Goal: Information Seeking & Learning: Learn about a topic

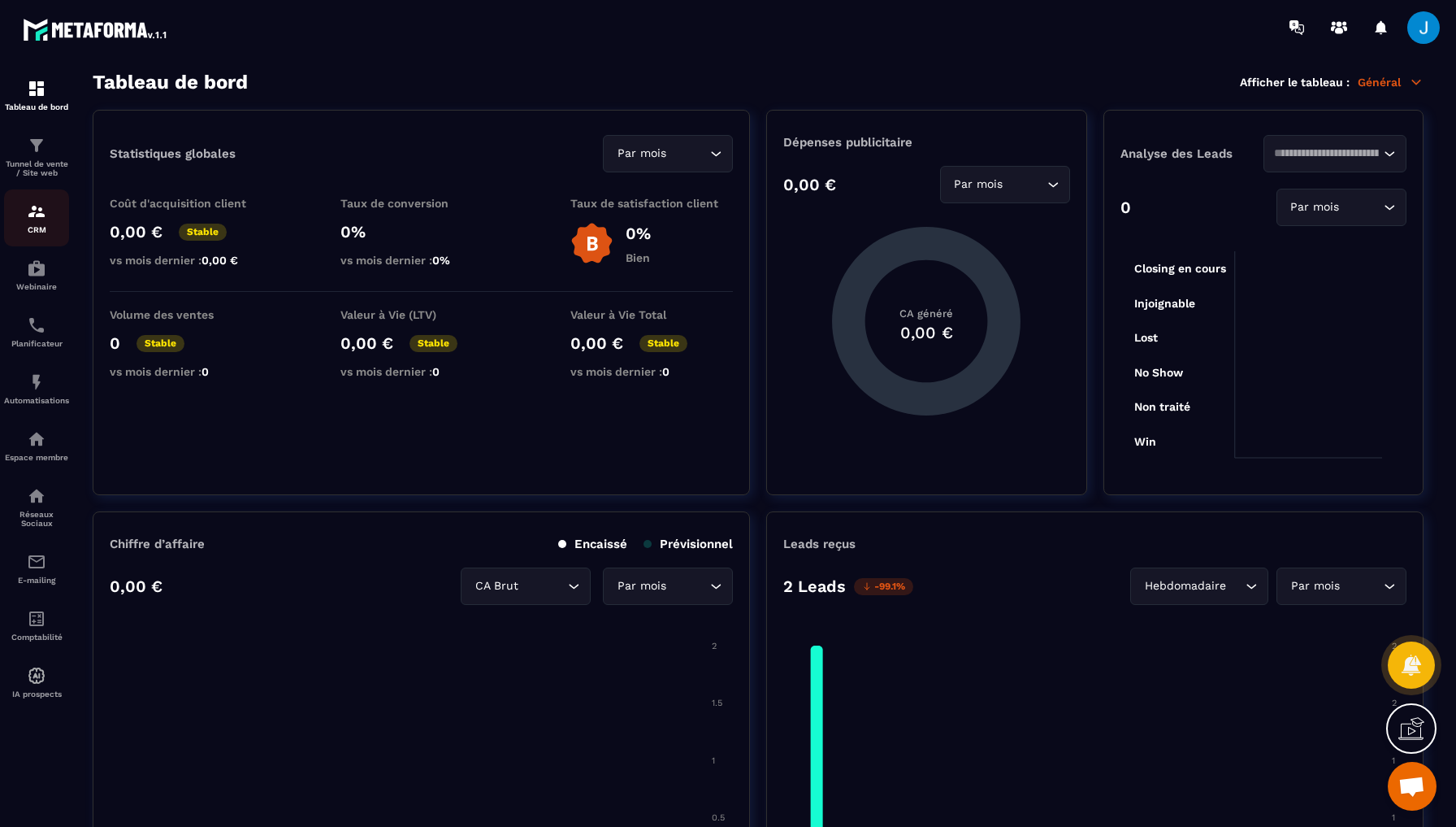
click at [39, 208] on img at bounding box center [36, 210] width 20 height 20
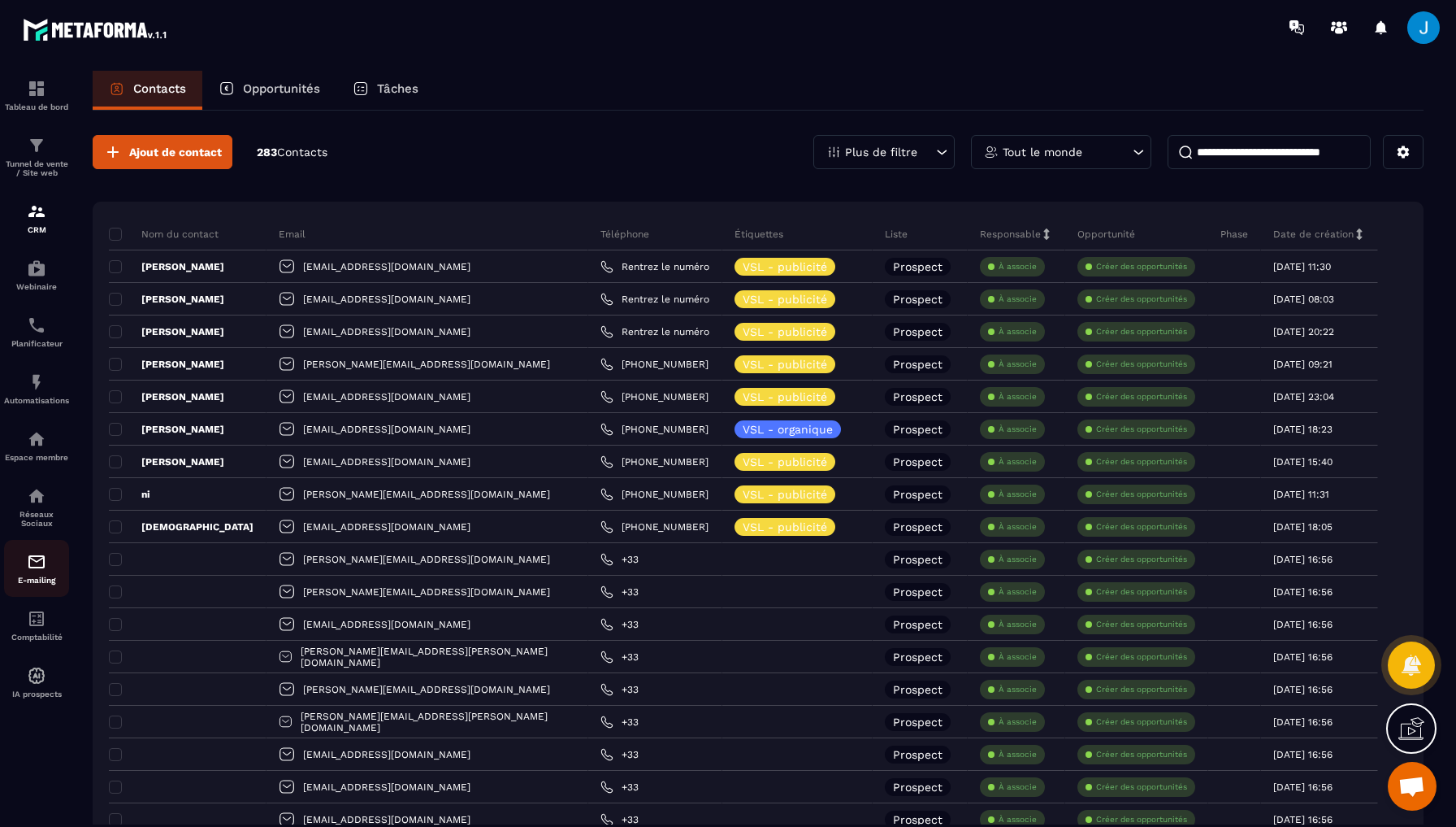
click at [28, 560] on img at bounding box center [36, 562] width 20 height 20
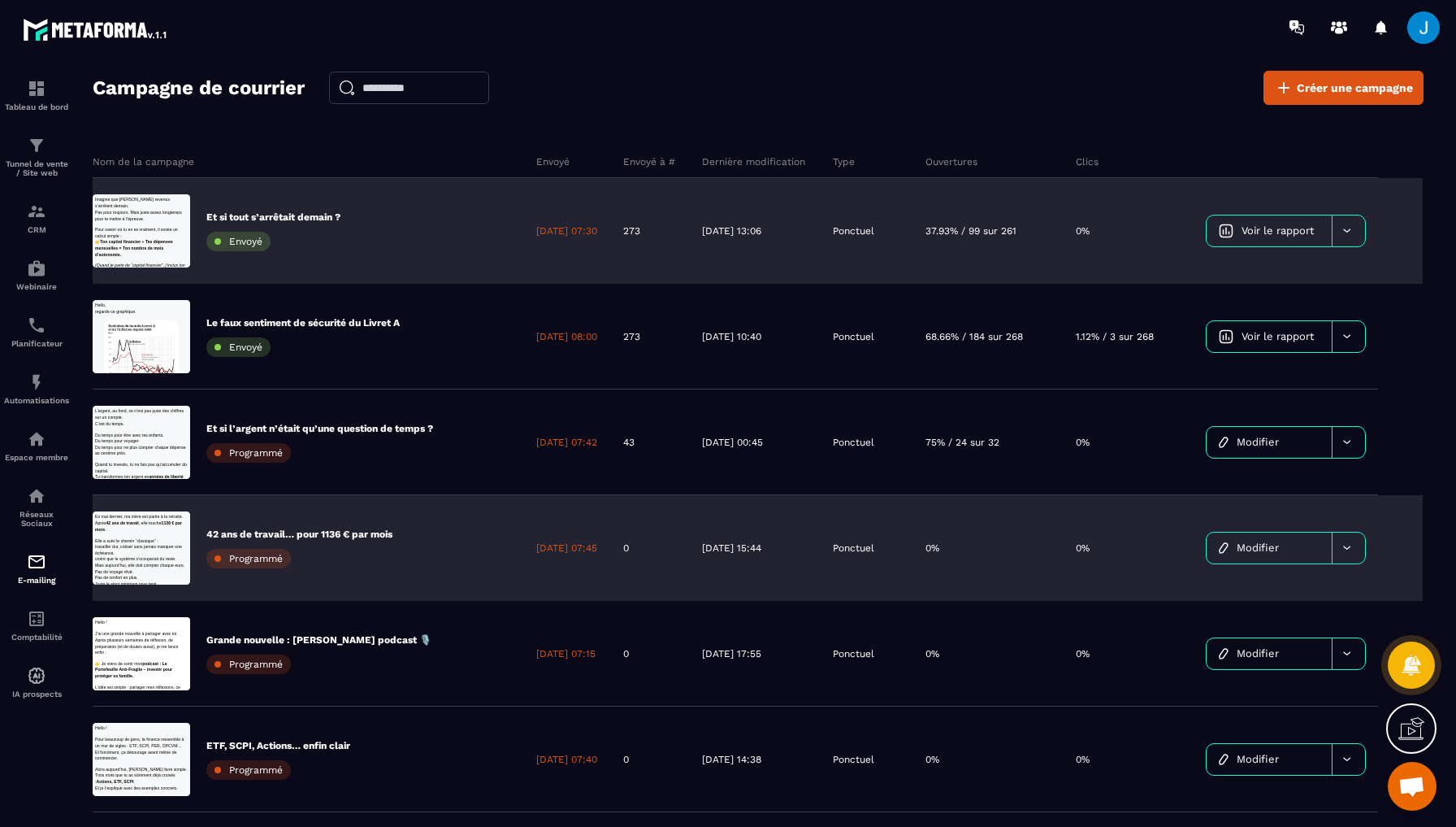
click at [1276, 219] on link "Voir le rapport" at bounding box center [1269, 230] width 125 height 31
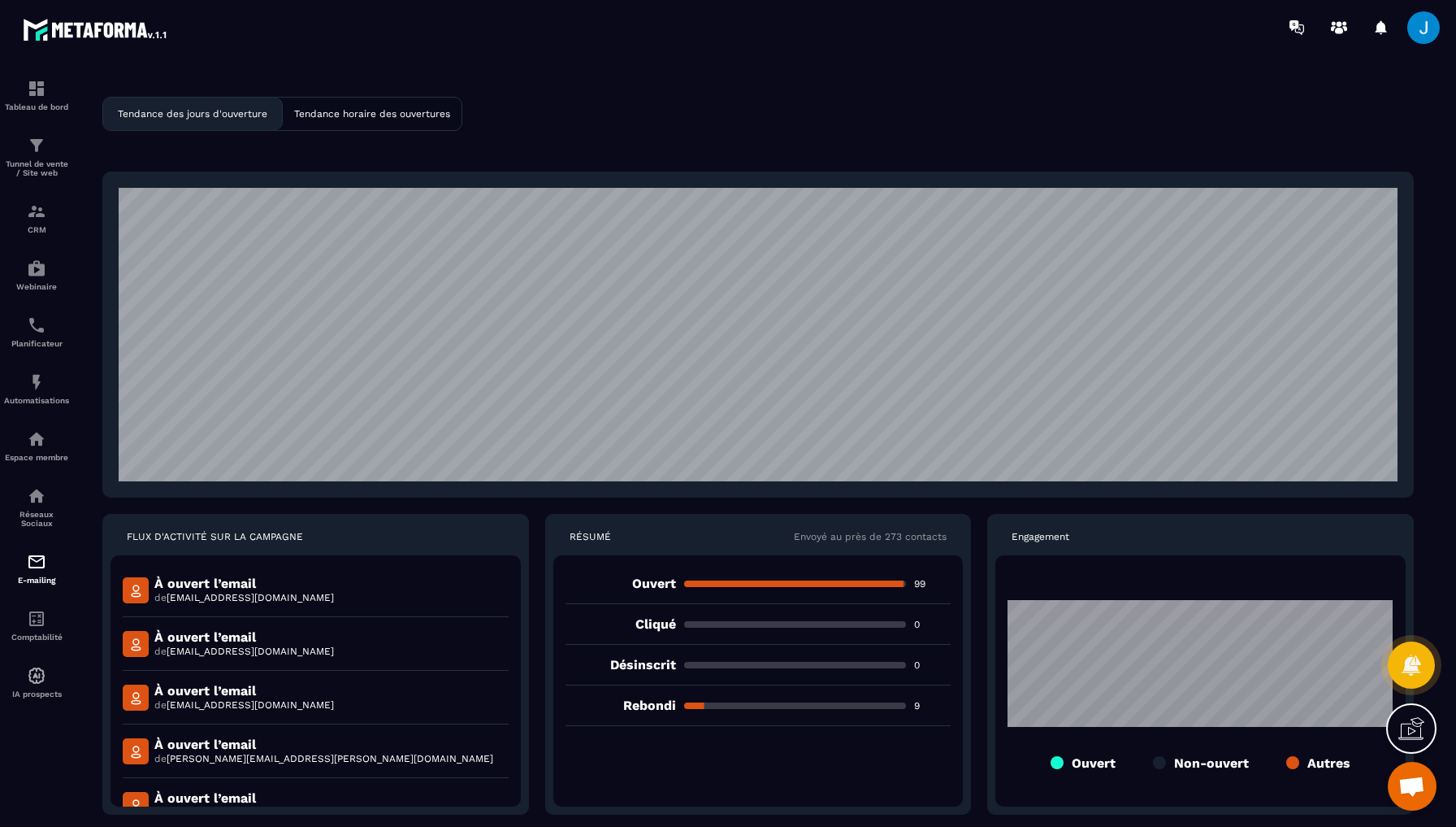
click at [661, 713] on div "Rebondi 9" at bounding box center [759, 706] width 386 height 41
click at [700, 700] on div "Rebondi 9" at bounding box center [759, 706] width 386 height 41
click at [695, 705] on div at bounding box center [795, 705] width 222 height 7
click at [29, 73] on link "Tableau de bord" at bounding box center [36, 95] width 65 height 57
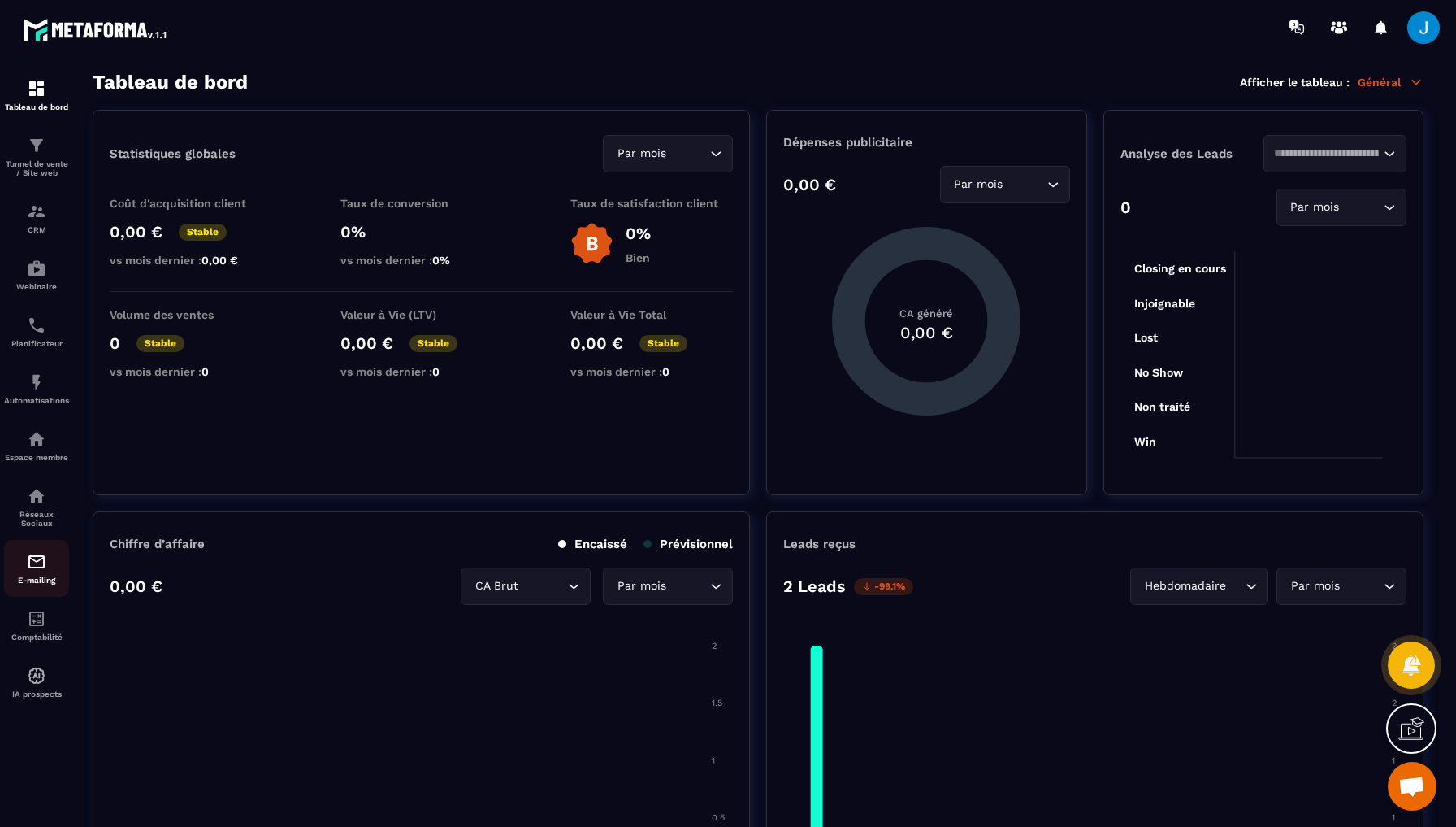
click at [41, 562] on img at bounding box center [36, 562] width 20 height 20
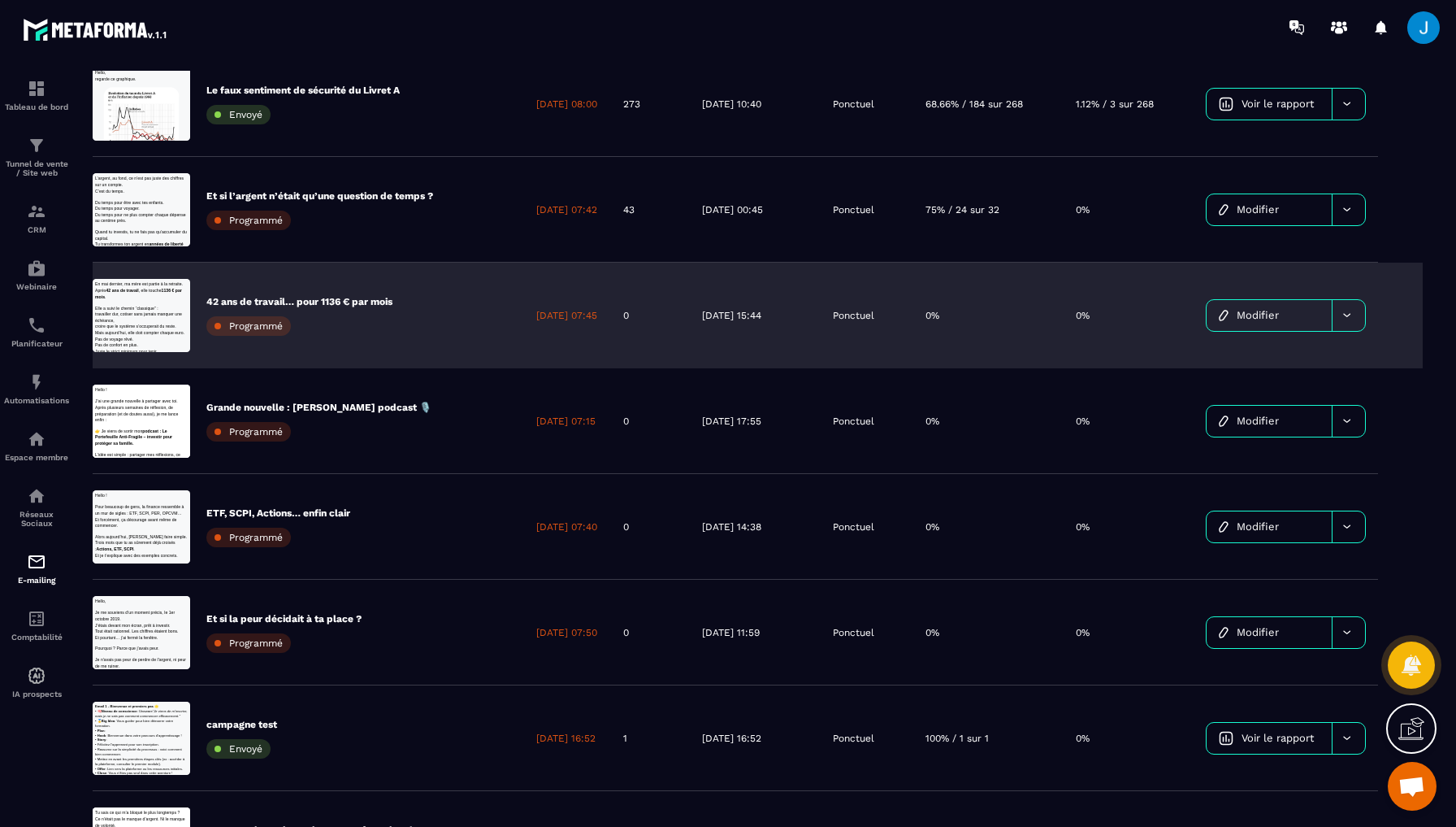
scroll to position [238, 0]
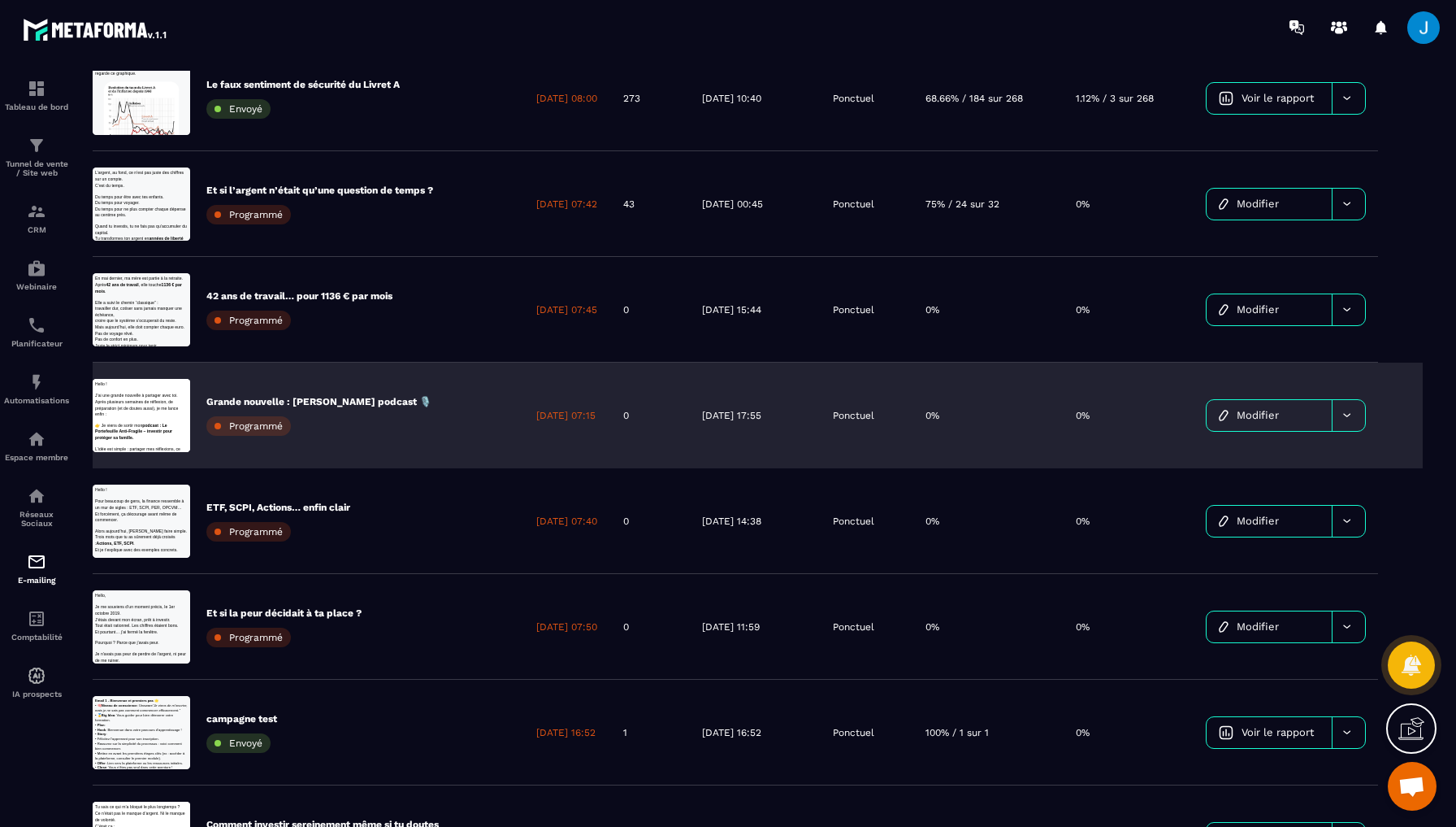
click at [369, 410] on div "Grande nouvelle : [PERSON_NAME] podcast 🎙️ Programmé" at bounding box center [319, 415] width 225 height 41
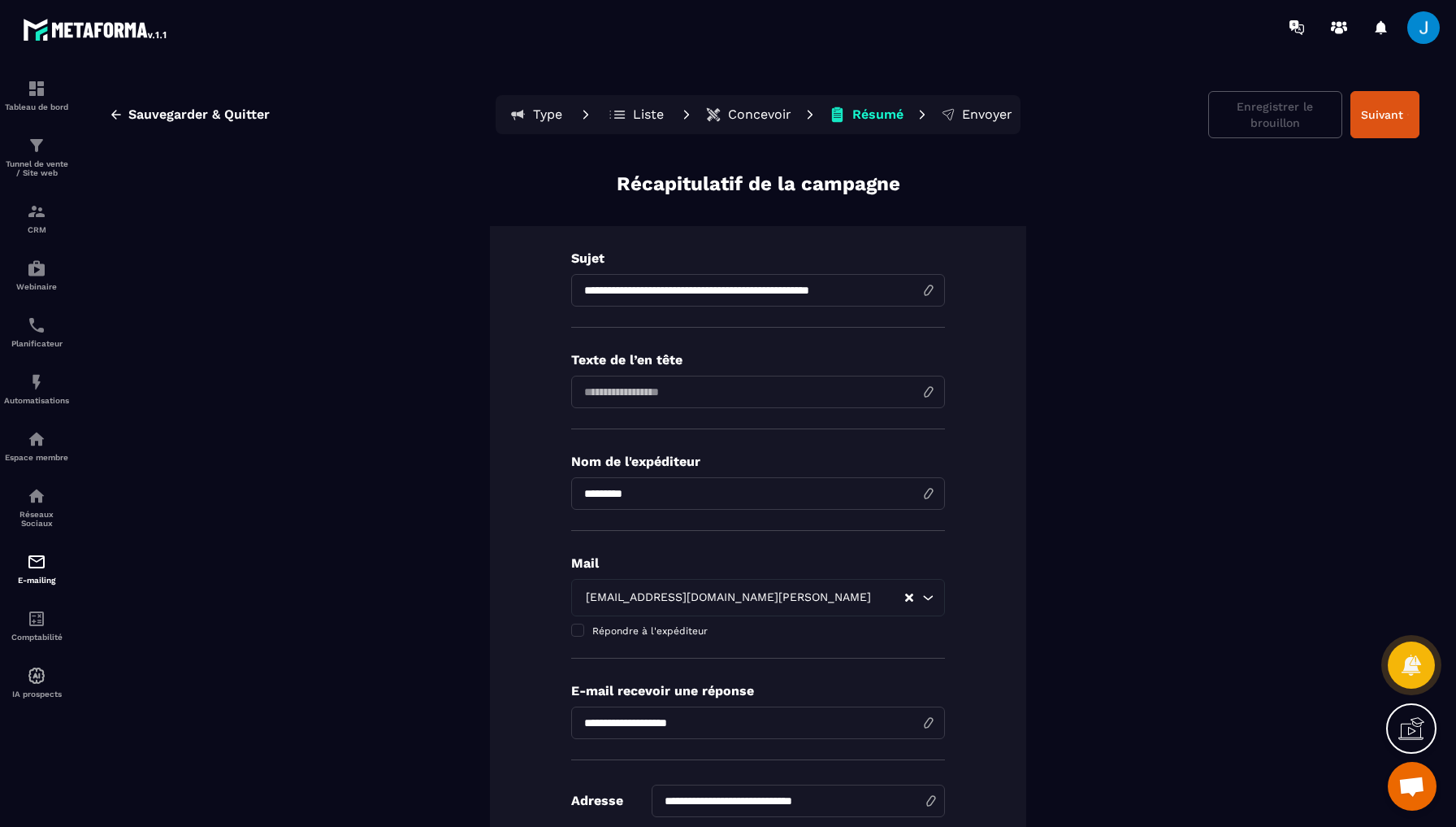
click at [762, 110] on p "Concevoir" at bounding box center [760, 114] width 63 height 16
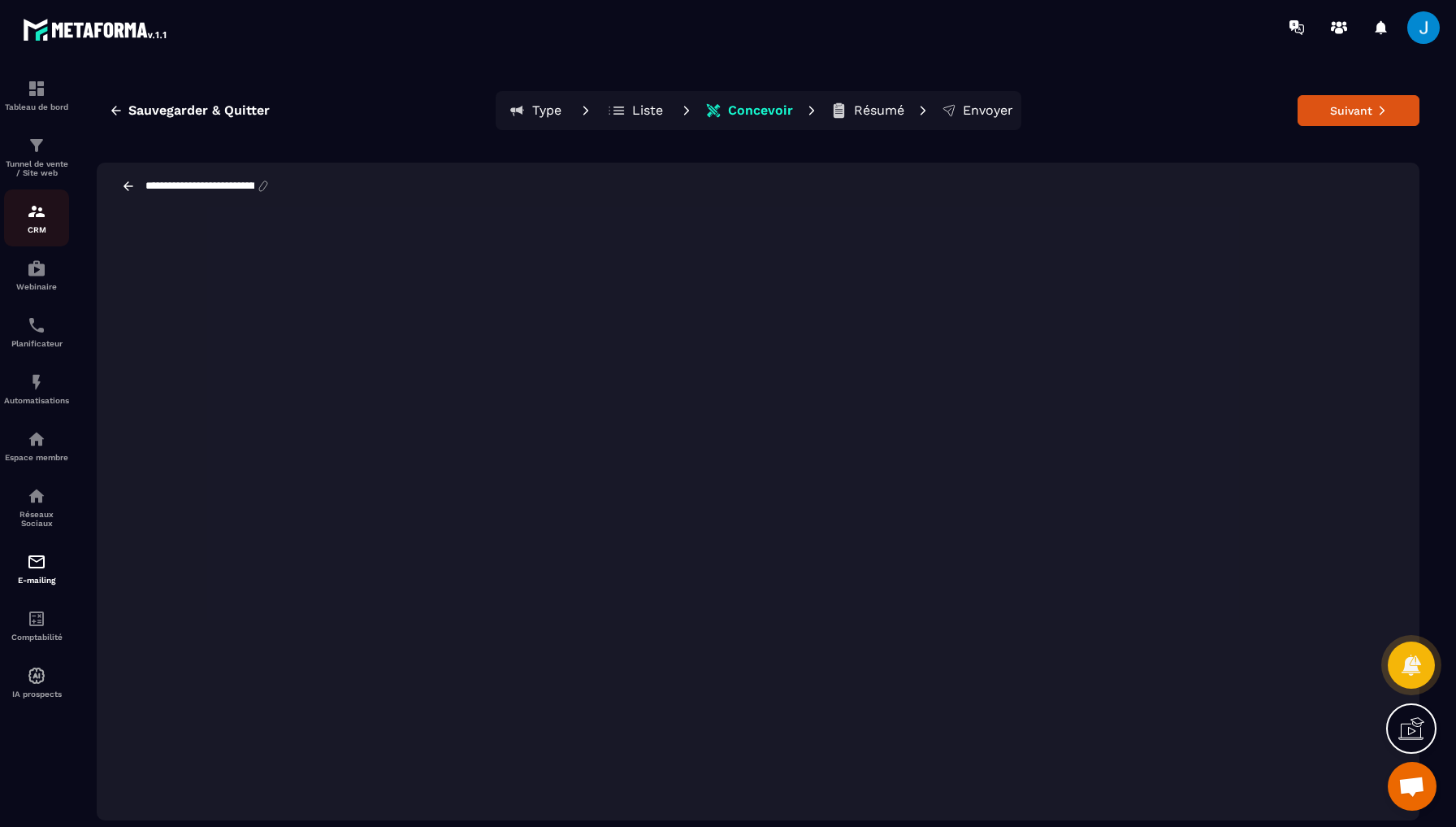
click at [48, 202] on div "CRM" at bounding box center [36, 217] width 65 height 33
